Goal: Transaction & Acquisition: Purchase product/service

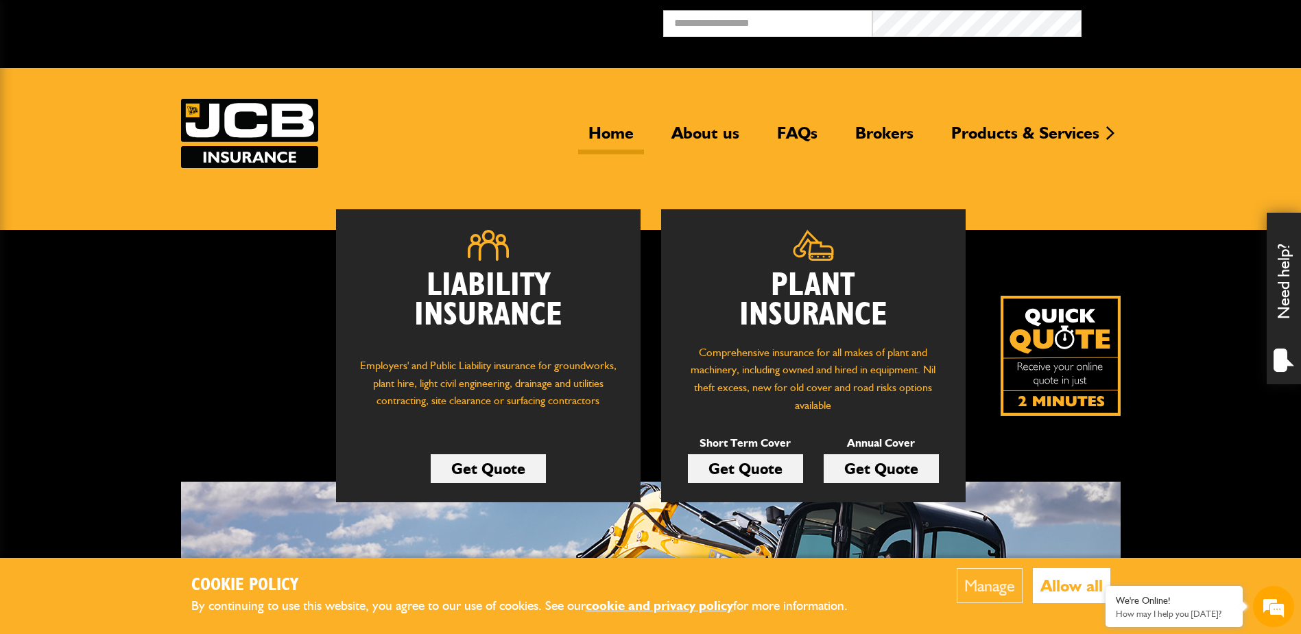
click at [165, 296] on div "Liability Insurance Employers' and Public Liability insurance for groundworks, …" at bounding box center [650, 486] width 1301 height 512
click at [820, 303] on h2 "Plant Insurance" at bounding box center [813, 300] width 263 height 59
click at [788, 320] on h2 "Plant Insurance" at bounding box center [813, 300] width 263 height 59
click at [754, 463] on link "Get Quote" at bounding box center [745, 468] width 115 height 29
